Goal: Use online tool/utility: Use online tool/utility

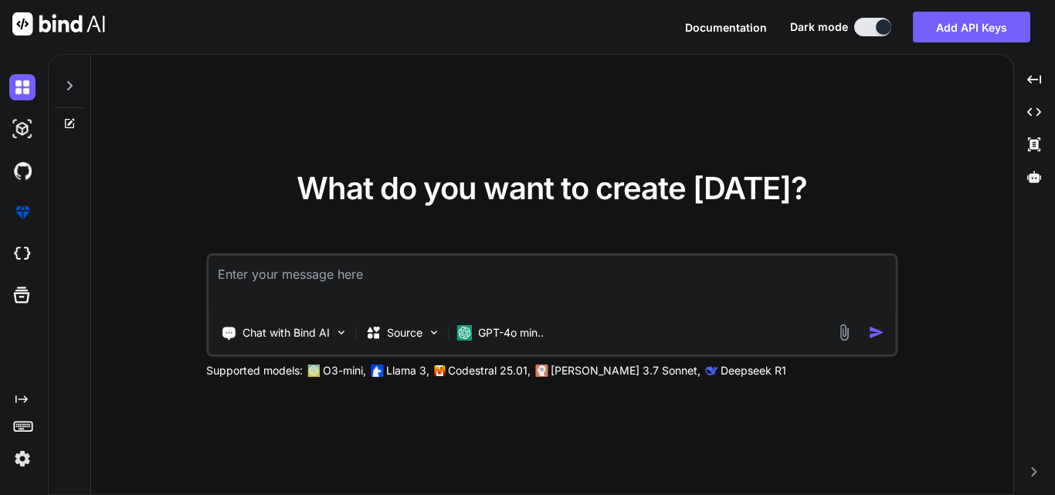
type textarea "x"
click at [357, 277] on textarea at bounding box center [552, 284] width 687 height 57
click at [345, 266] on textarea at bounding box center [552, 284] width 687 height 57
paste textarea "public const string LinkDescriptionFormatInfo = "\x02" + " <LinkStart Date=\"{0…"
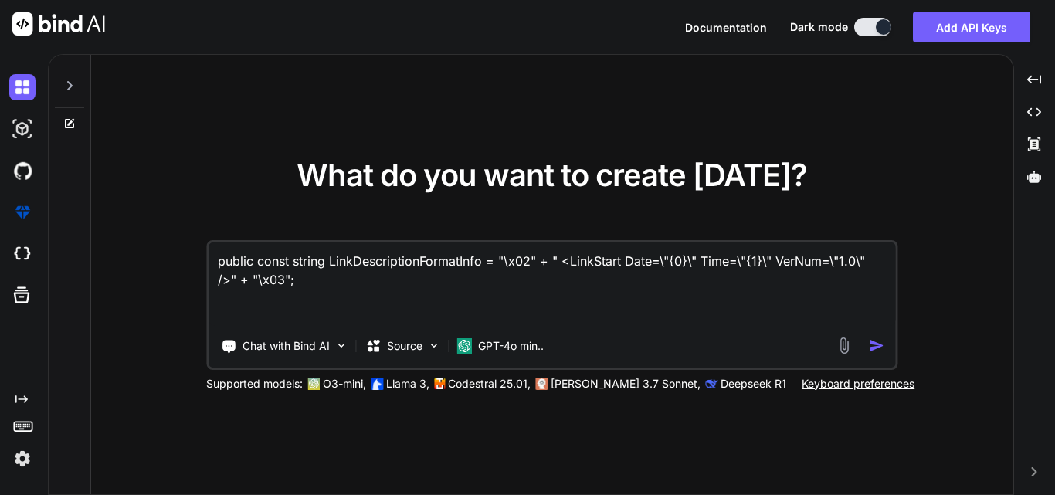
paste textarea "public const string PostInquiryFormatinfoDetails = "\x02" + "<PostInquiry PostI…"
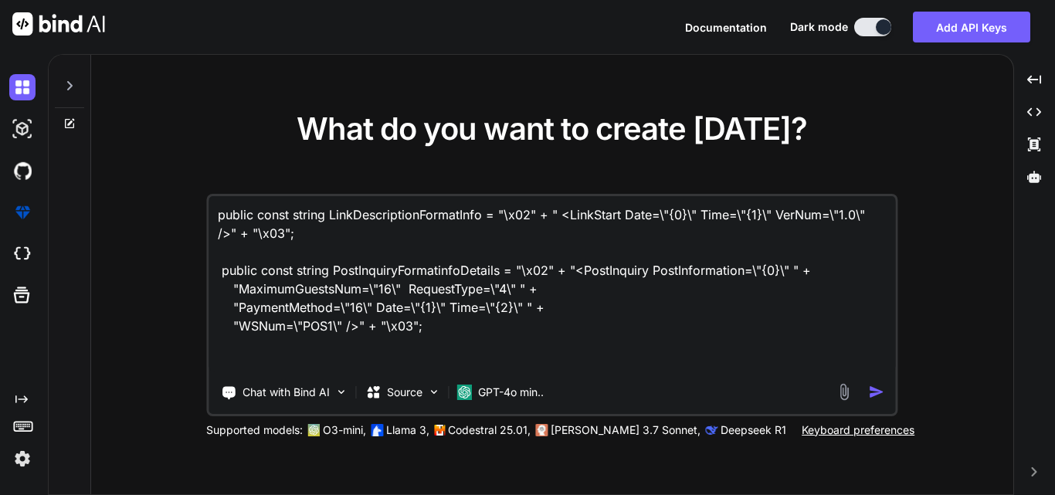
paste textarea "static string SendToTcpServerInQury(string roomNumberinfo) { try { string date …"
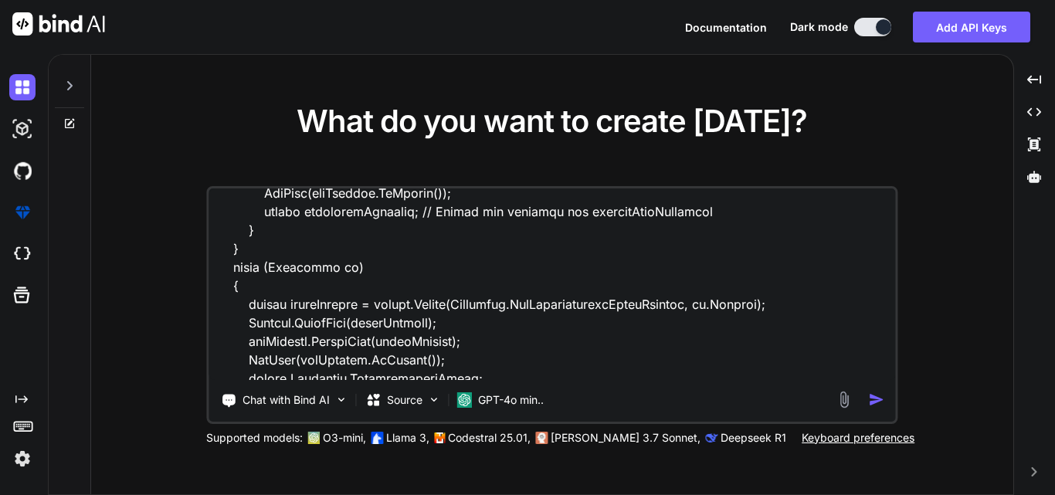
scroll to position [1004, 0]
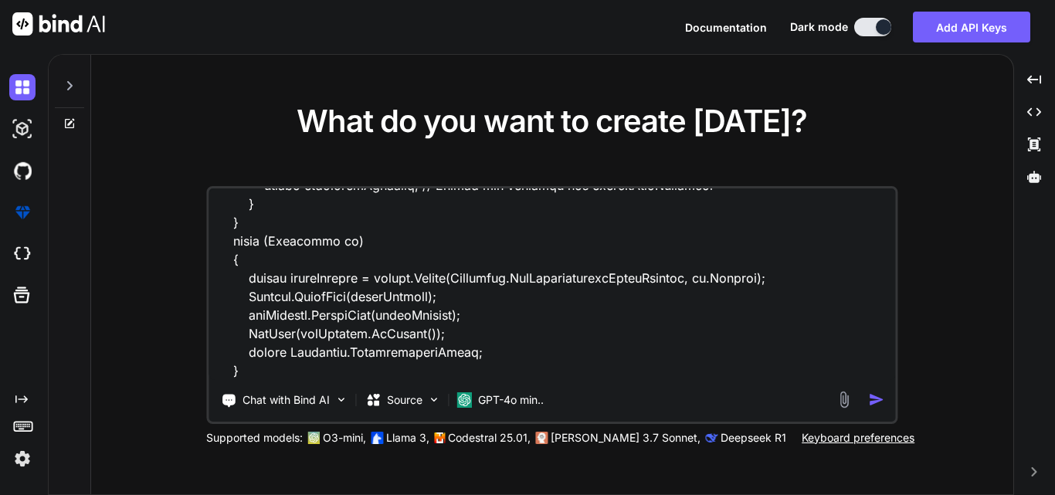
click at [297, 369] on textarea at bounding box center [552, 284] width 687 height 192
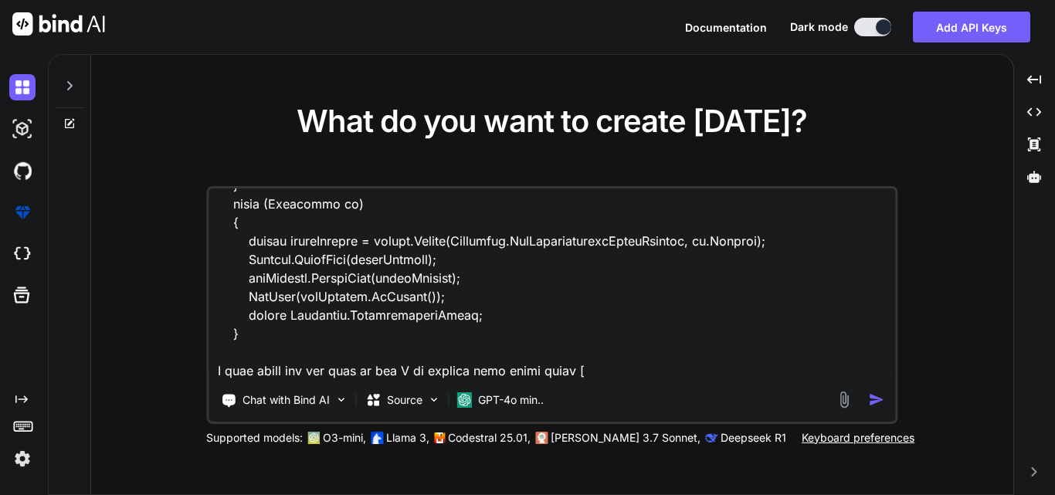
paste textarea "<App_Parse_LinkState_Exception> {Ifcobject.ReceivedAction/56]"
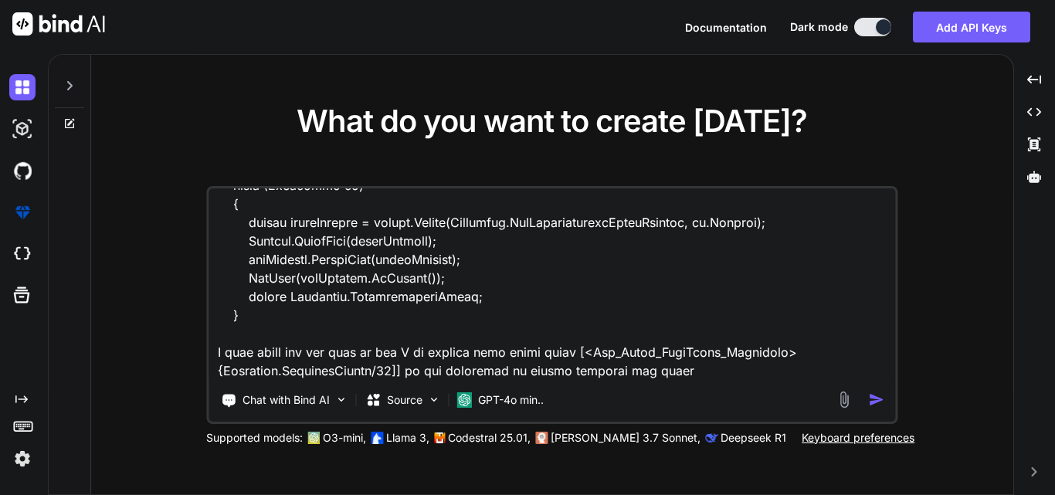
type textarea "public const string LinkDescriptionFormatInfo = "\x02" + " <LinkStart Date=\"{0…"
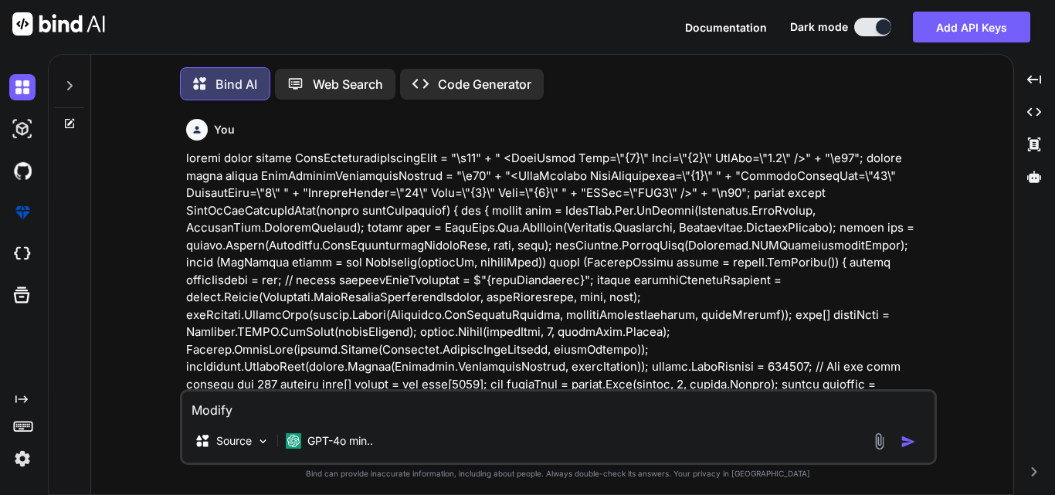
scroll to position [8, 0]
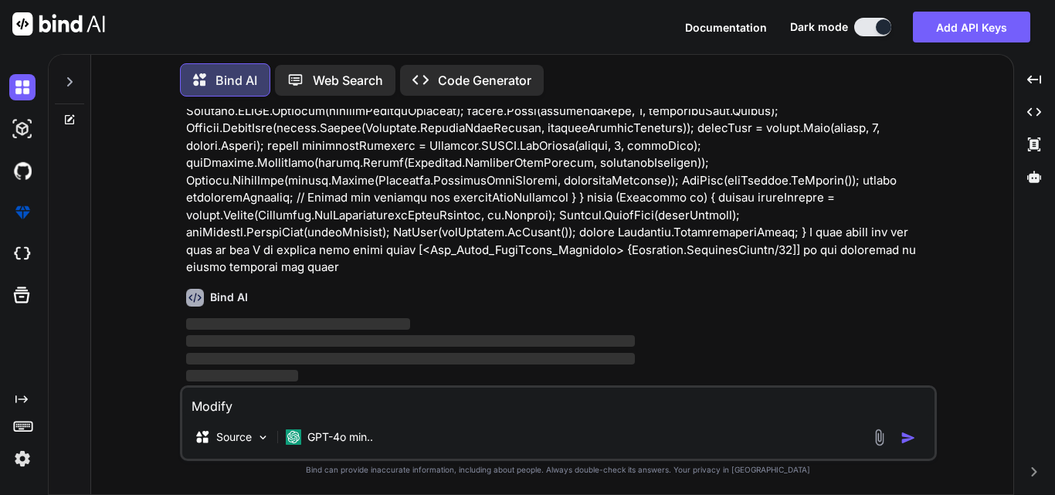
drag, startPoint x: 245, startPoint y: 407, endPoint x: 204, endPoint y: 409, distance: 41.0
click at [204, 409] on textarea "Modify" at bounding box center [558, 402] width 752 height 28
type textarea "M"
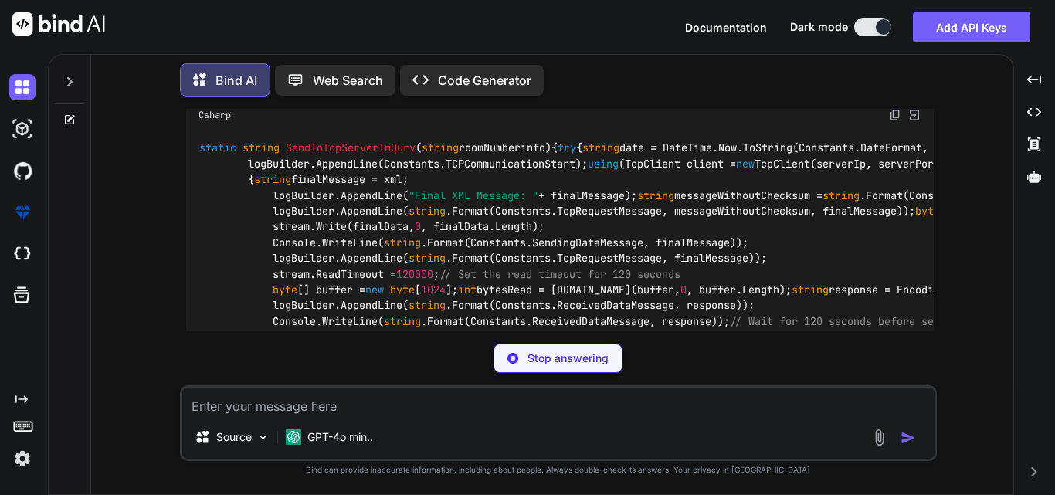
scroll to position [1616, 0]
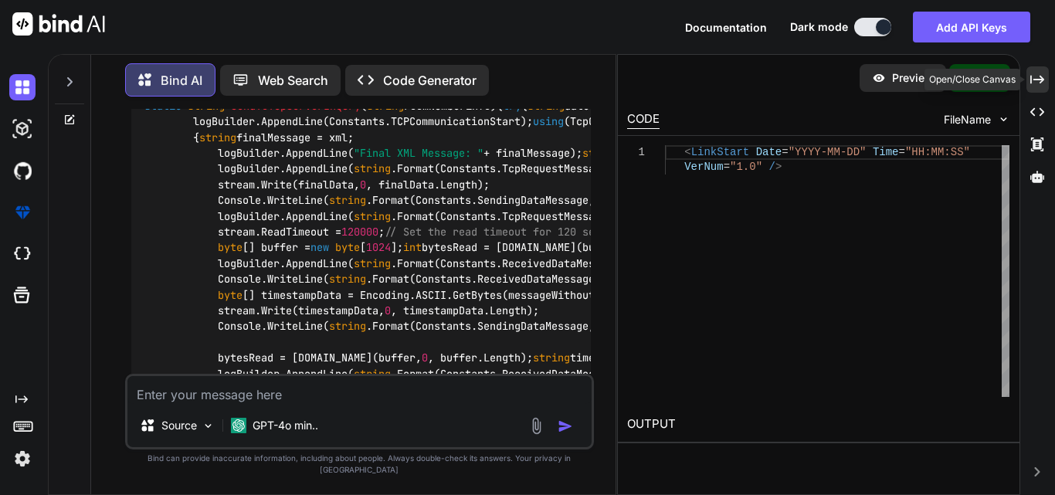
click at [798, 83] on icon "Created with Pixso." at bounding box center [1037, 80] width 14 height 14
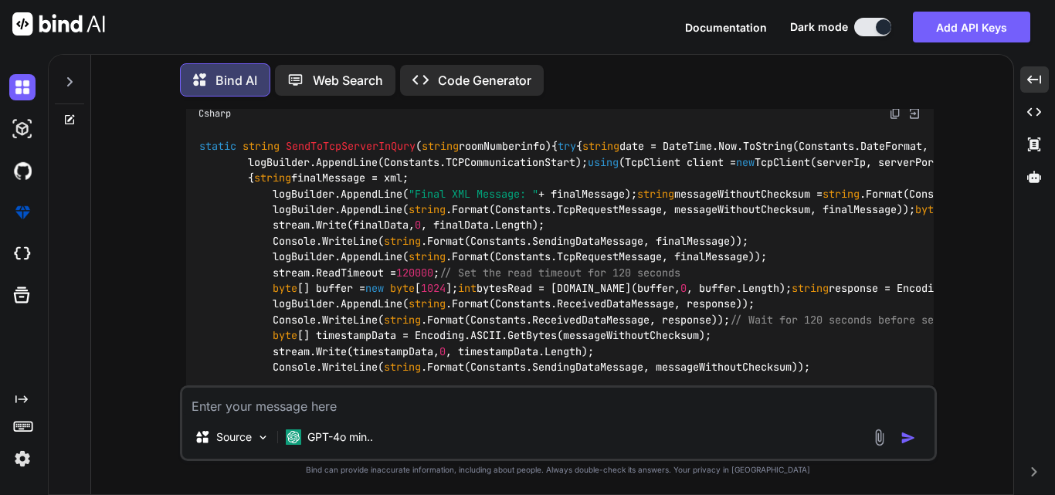
scroll to position [994, 0]
